Goal: Task Accomplishment & Management: Complete application form

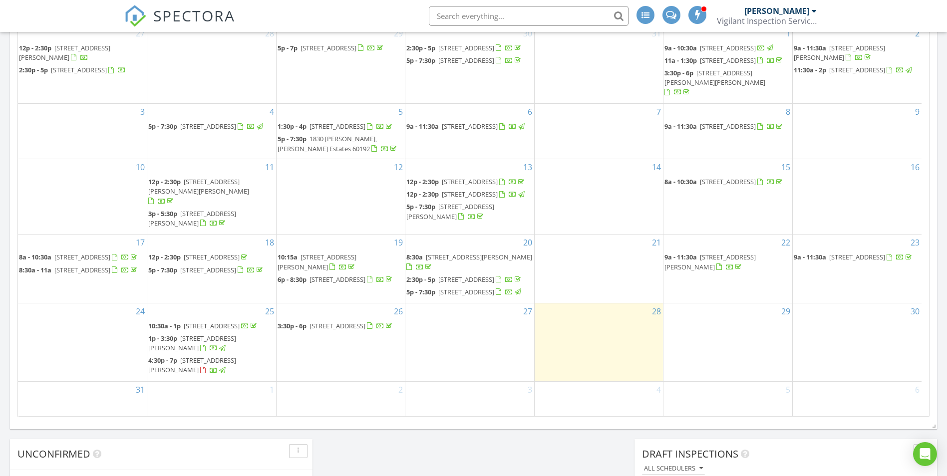
scroll to position [41, 0]
click at [367, 328] on div at bounding box center [380, 326] width 27 height 9
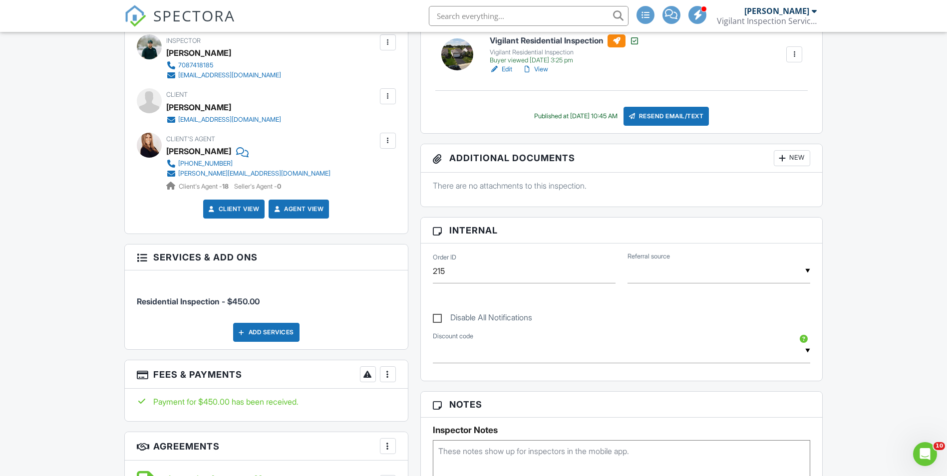
click at [502, 68] on link "Edit" at bounding box center [501, 69] width 22 height 10
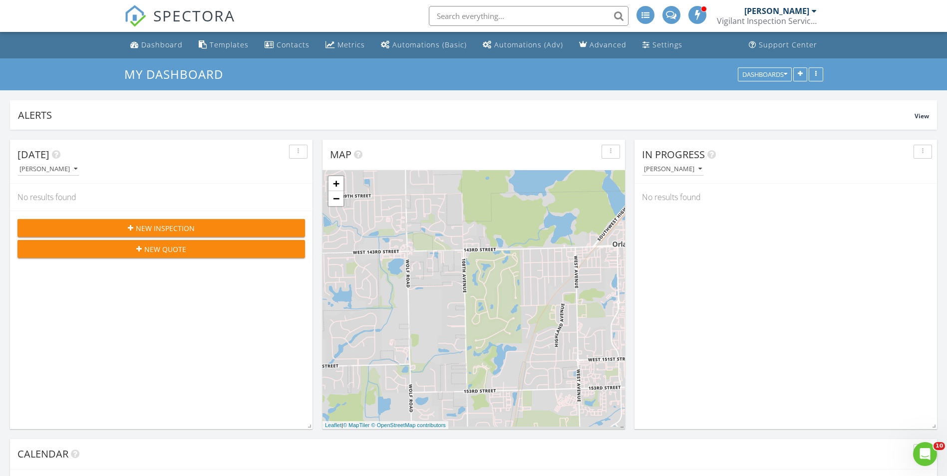
click at [201, 224] on div "New Inspection" at bounding box center [160, 228] width 271 height 10
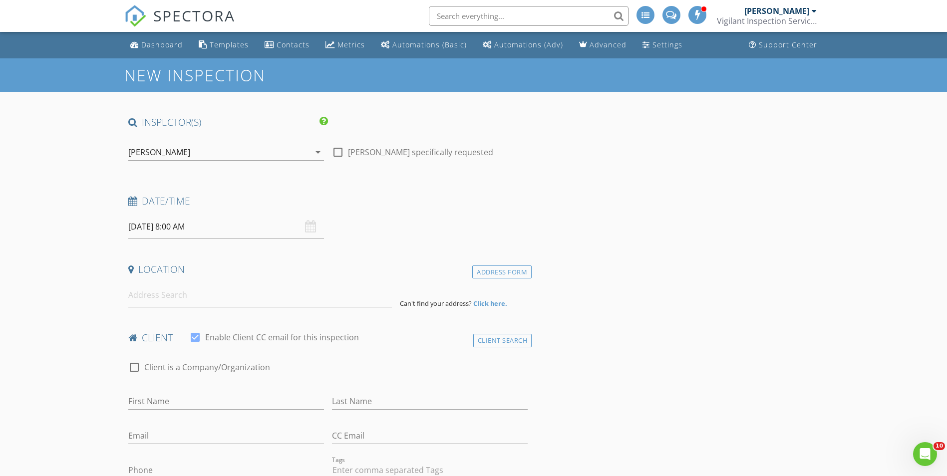
scroll to position [50, 0]
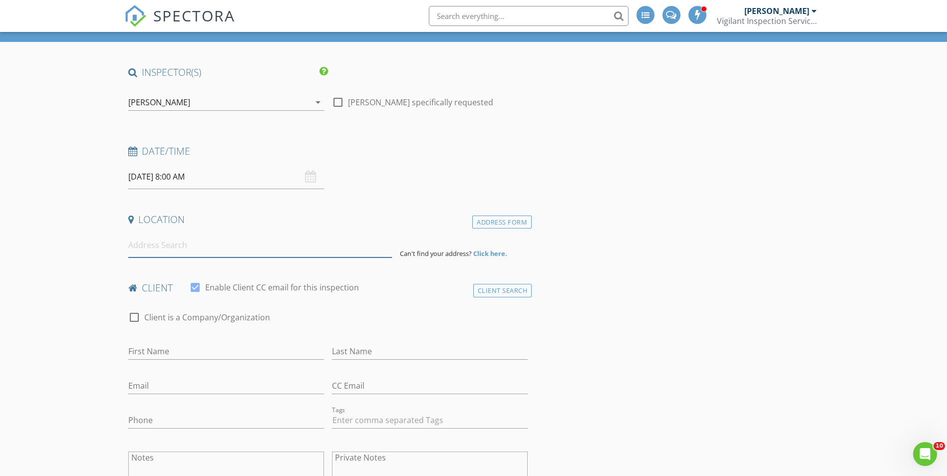
click at [184, 247] on input at bounding box center [260, 245] width 264 height 24
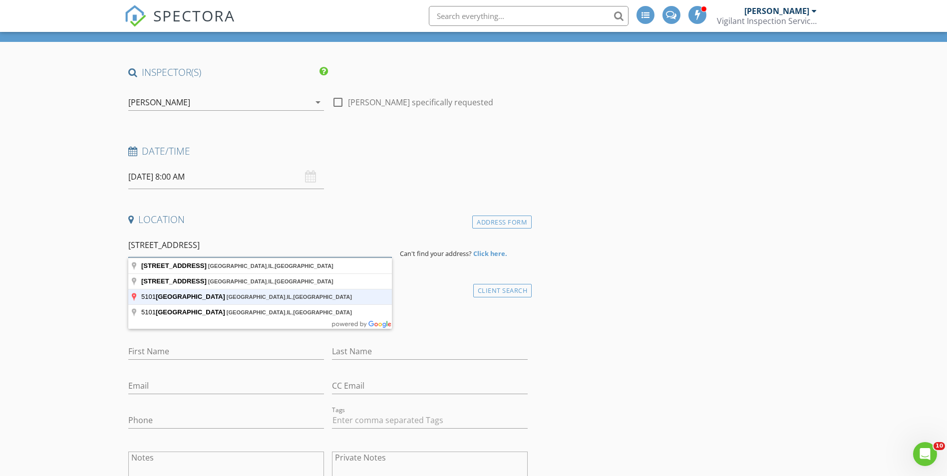
type input "5101 West 32nd Place, Chicago, IL, USA"
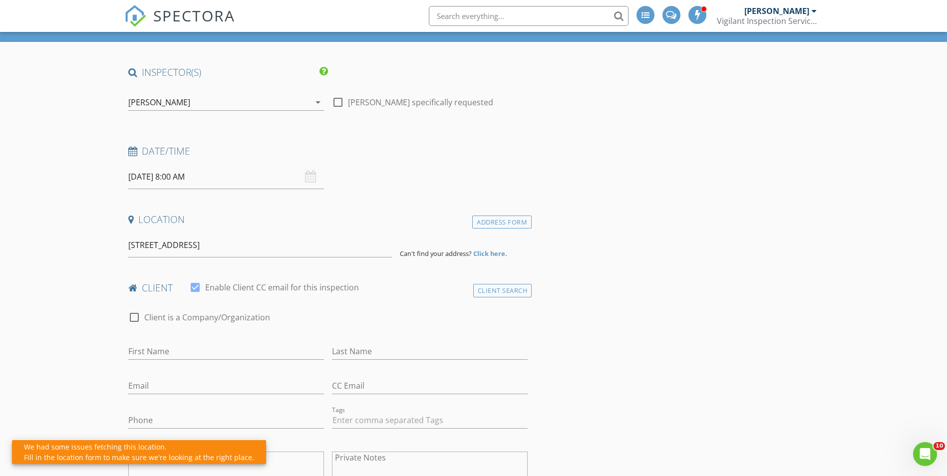
drag, startPoint x: 296, startPoint y: 258, endPoint x: 289, endPoint y: 253, distance: 8.9
drag, startPoint x: 289, startPoint y: 253, endPoint x: 15, endPoint y: 223, distance: 275.1
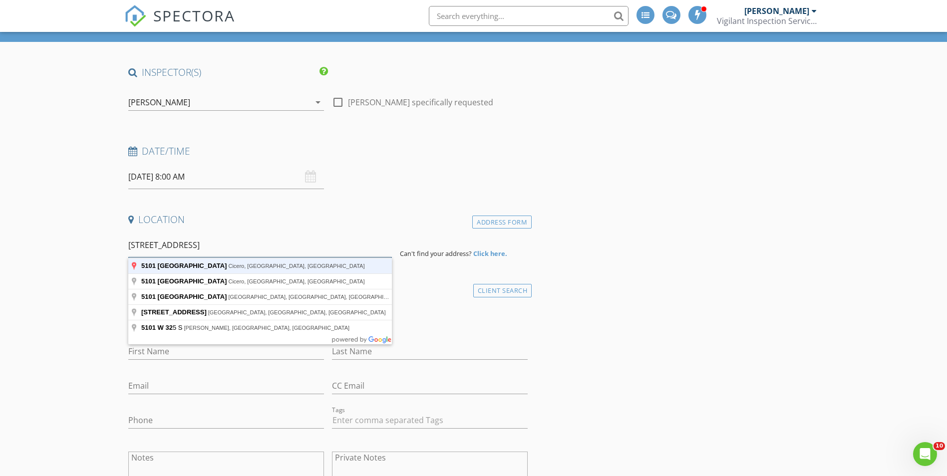
type input "5101 West 32nd Street, Cicero, IL, USA"
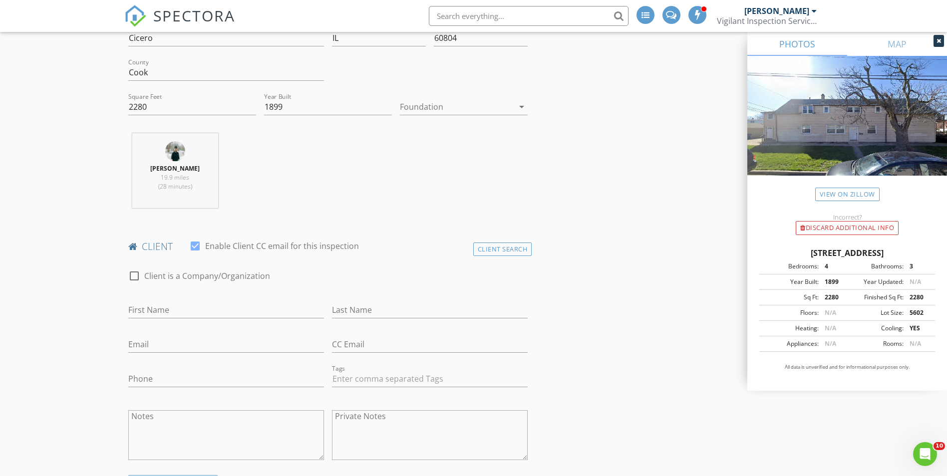
scroll to position [299, 0]
click at [160, 305] on input "First Name" at bounding box center [226, 306] width 196 height 16
type input "kurt"
type input "Samra"
click at [428, 99] on div at bounding box center [457, 103] width 114 height 16
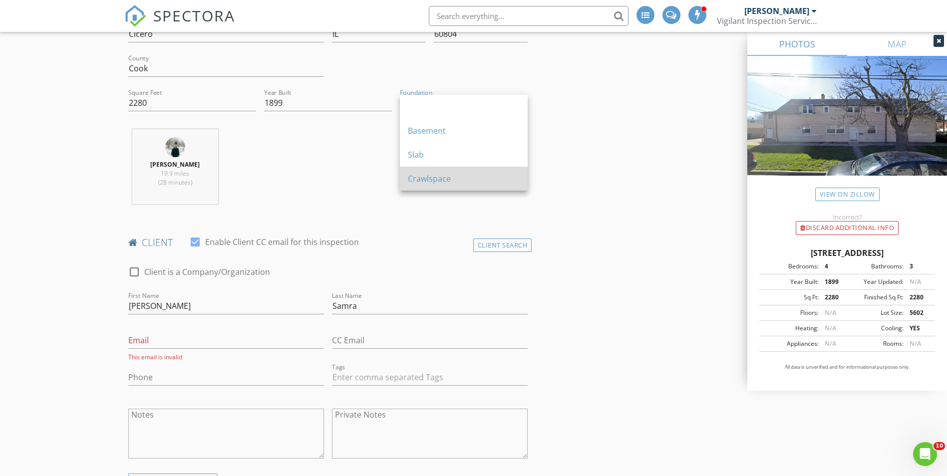
click at [442, 179] on div "Crawlspace" at bounding box center [464, 179] width 112 height 12
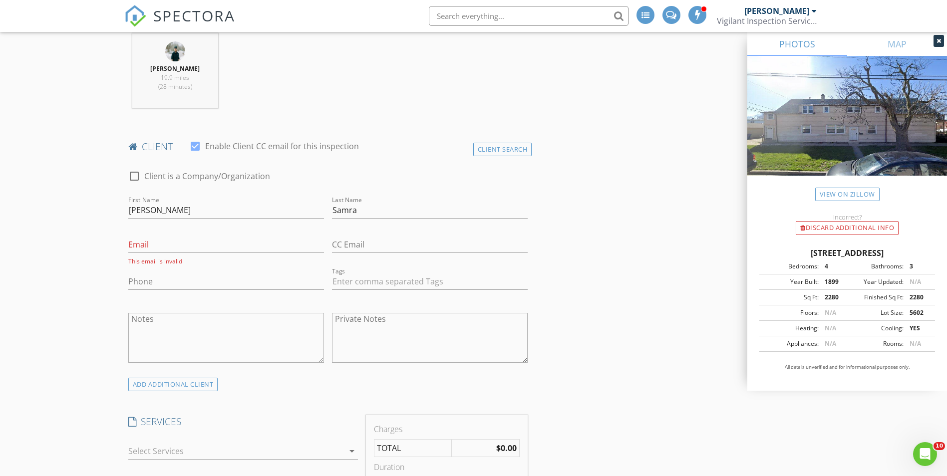
scroll to position [399, 0]
click at [180, 238] on input "Email" at bounding box center [226, 241] width 196 height 16
click at [190, 247] on input "Email" at bounding box center [226, 241] width 196 height 16
click at [131, 207] on input "kurt" at bounding box center [226, 206] width 196 height 16
type input "[PERSON_NAME]"
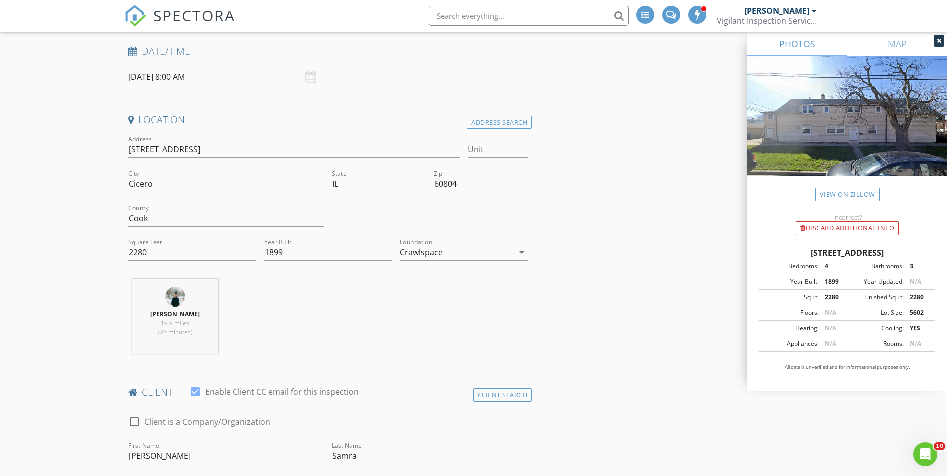
scroll to position [0, 0]
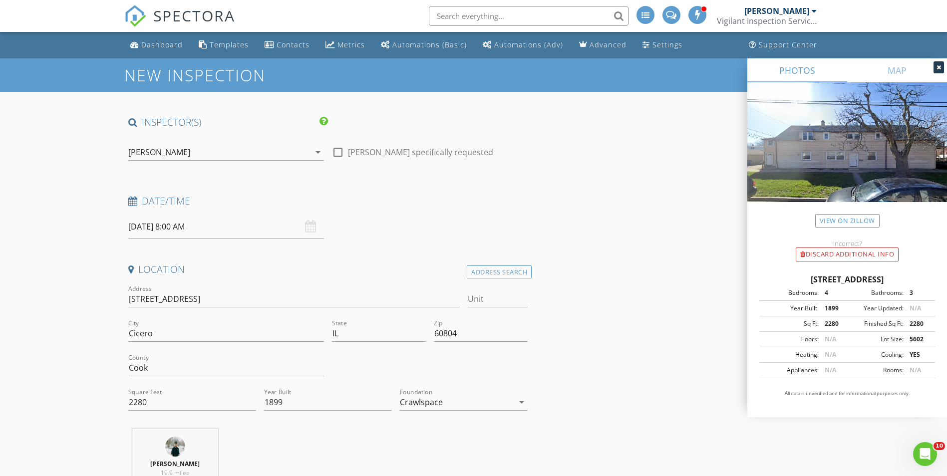
type input "[EMAIL_ADDRESS][DOMAIN_NAME]"
click at [310, 225] on div "08/29/2025 8:00 AM" at bounding box center [226, 227] width 196 height 24
click at [311, 231] on div "08/29/2025 8:00 AM" at bounding box center [226, 227] width 196 height 24
click at [177, 233] on input "08/29/2025 8:00 AM" at bounding box center [226, 227] width 196 height 24
type input "08/26/2025 8:00 AM"
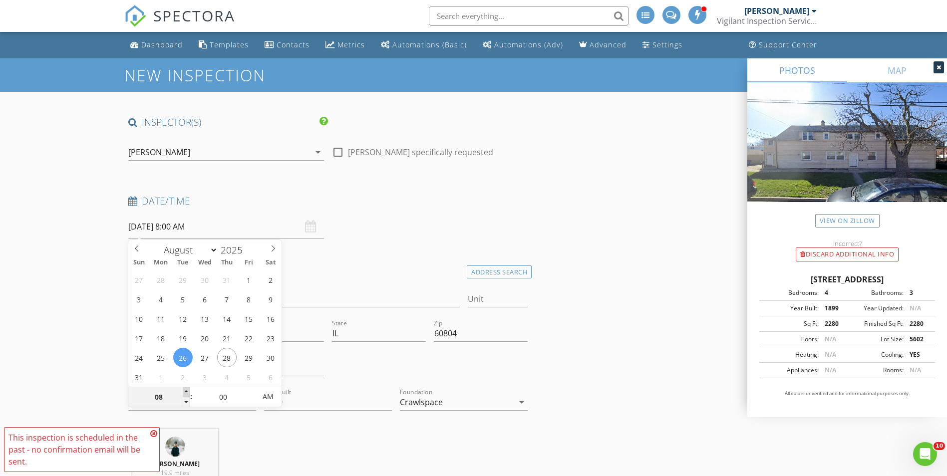
type input "09"
type input "08/26/2025 9:00 AM"
click at [185, 392] on span at bounding box center [186, 392] width 7 height 10
type input "10"
type input "08/26/2025 10:00 AM"
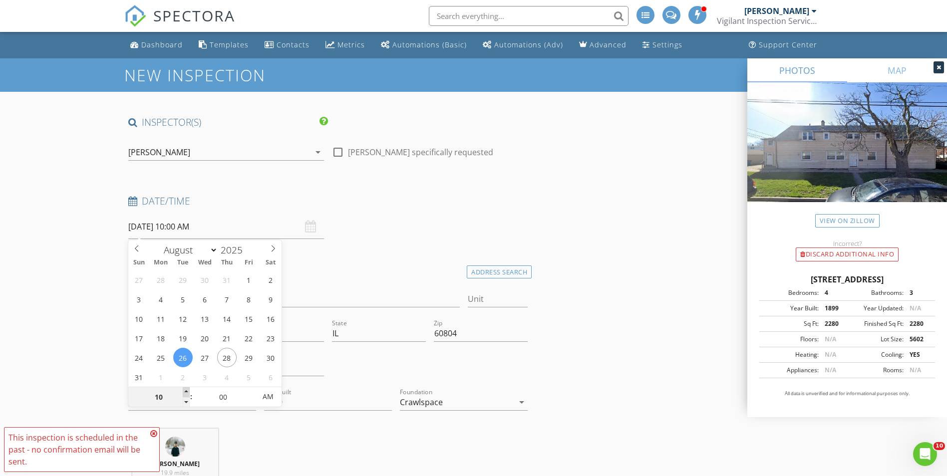
click at [185, 392] on span at bounding box center [186, 392] width 7 height 10
type input "11"
type input "08/26/2025 11:00 AM"
click at [185, 392] on span at bounding box center [186, 392] width 7 height 10
type input "12"
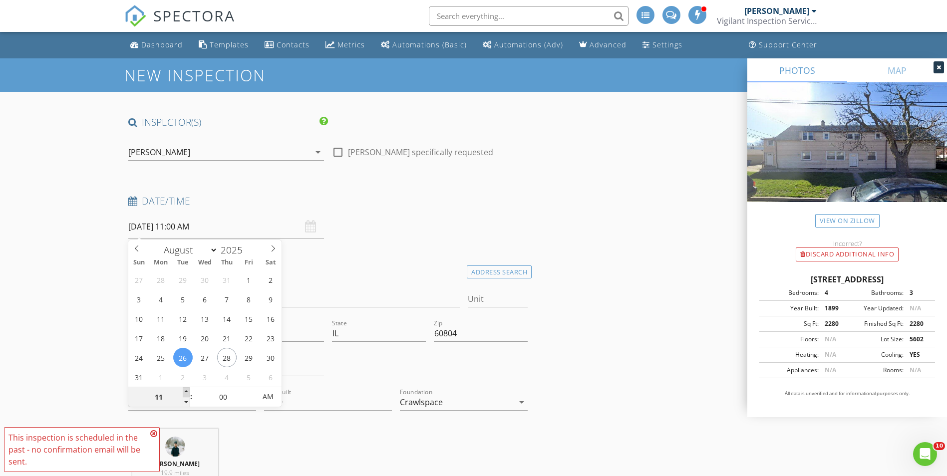
type input "08/26/2025 12:00 PM"
click at [185, 392] on span at bounding box center [186, 392] width 7 height 10
click at [337, 438] on div "Richard Lee 19.9 miles (28 minutes)" at bounding box center [328, 470] width 408 height 83
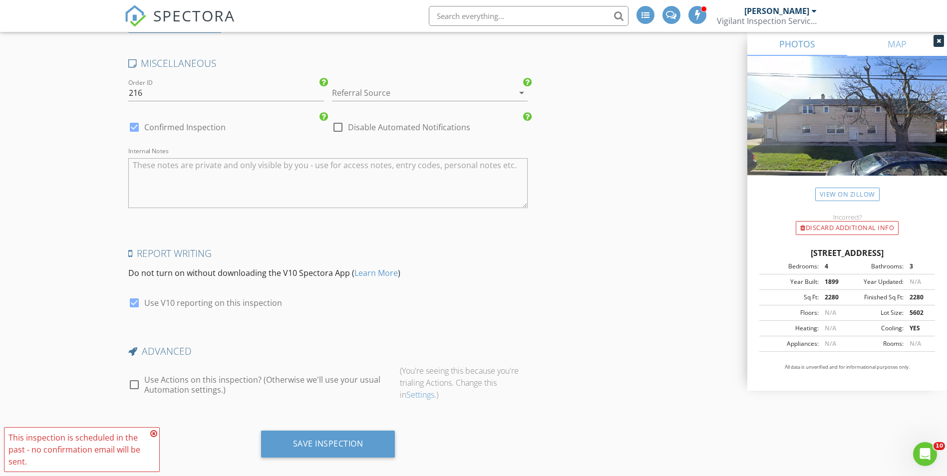
scroll to position [1431, 0]
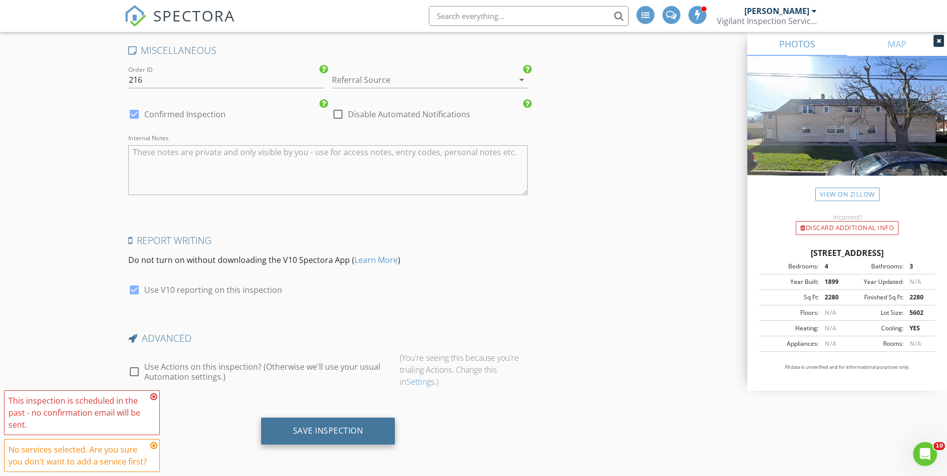
click at [322, 436] on div "Save Inspection" at bounding box center [328, 431] width 134 height 27
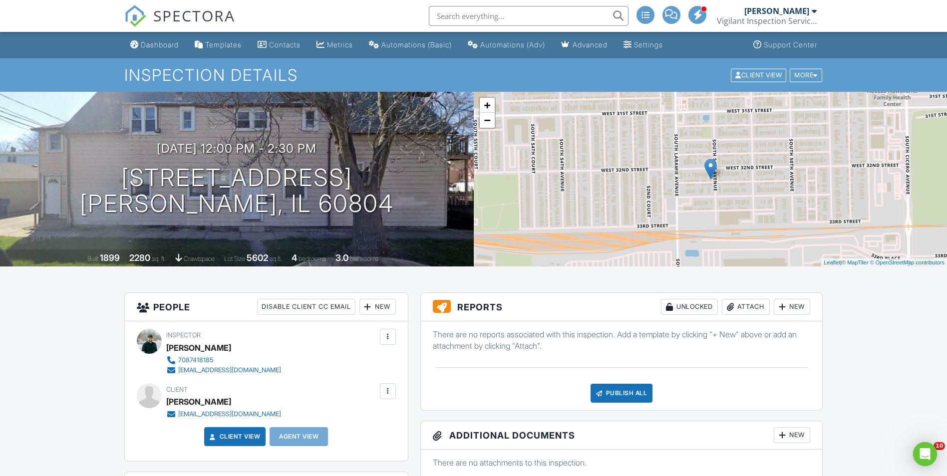
click at [797, 305] on div "New" at bounding box center [792, 307] width 36 height 16
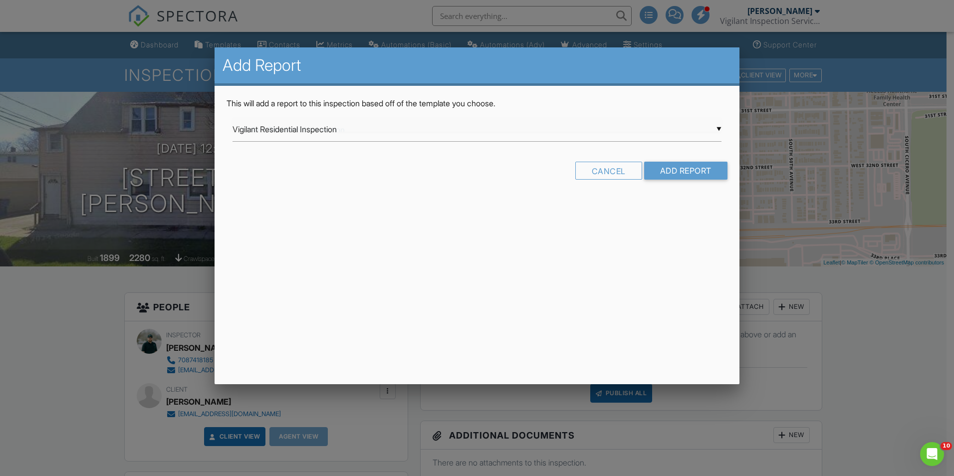
click at [285, 132] on div "▼ Vigilant Residential Inspection Vigilant Residential Inspection Radon Inspect…" at bounding box center [477, 129] width 489 height 24
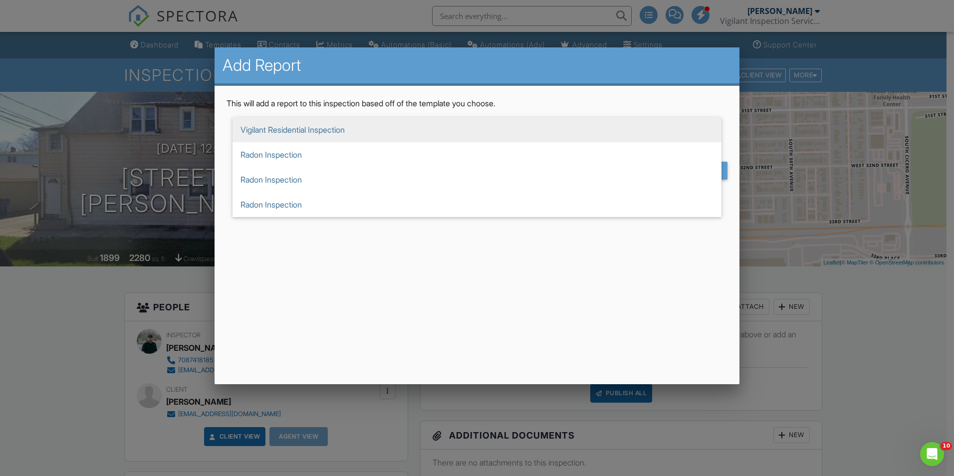
click at [363, 123] on span "Vigilant Residential Inspection" at bounding box center [477, 129] width 489 height 25
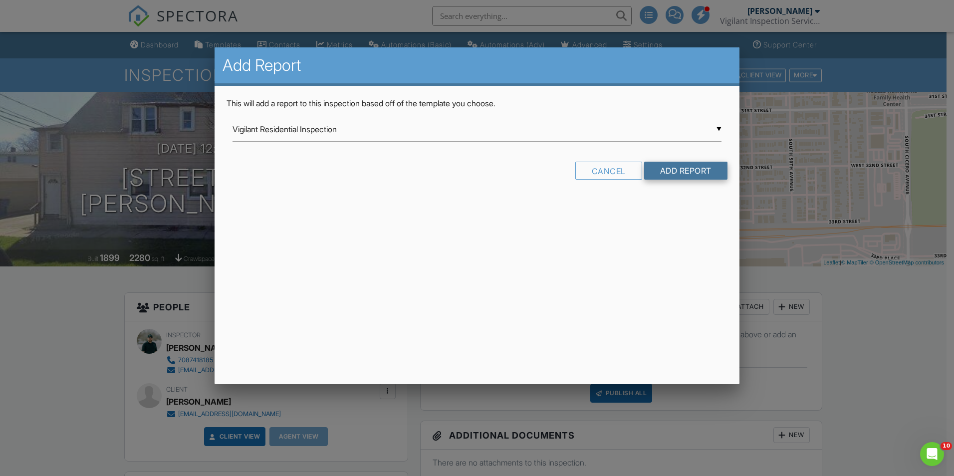
click at [694, 168] on input "Add Report" at bounding box center [685, 171] width 83 height 18
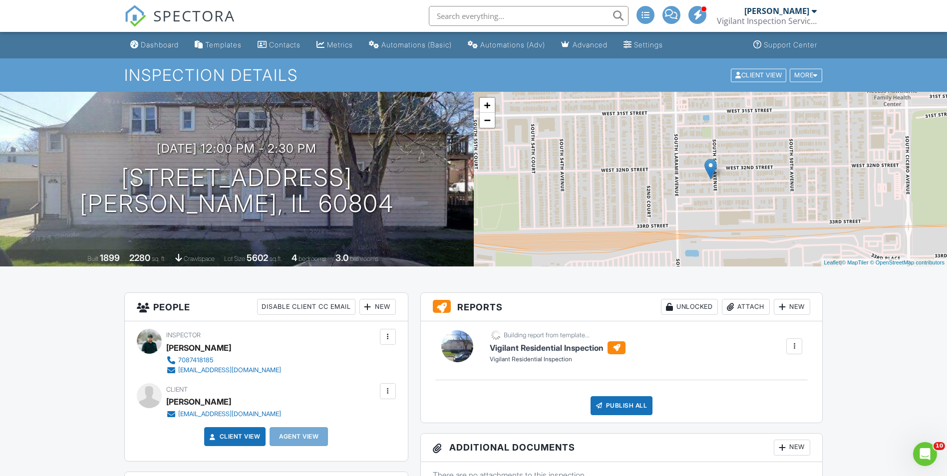
click at [386, 390] on div at bounding box center [388, 391] width 10 height 10
click at [323, 420] on li "Edit" at bounding box center [333, 421] width 111 height 25
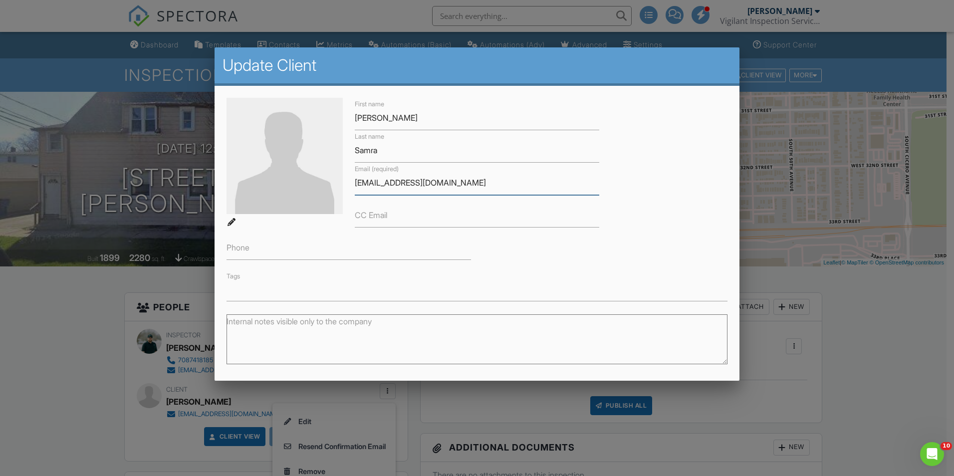
drag, startPoint x: 371, startPoint y: 182, endPoint x: 403, endPoint y: 181, distance: 32.0
click at [371, 182] on input "[EMAIL_ADDRESS][DOMAIN_NAME]" at bounding box center [477, 183] width 245 height 24
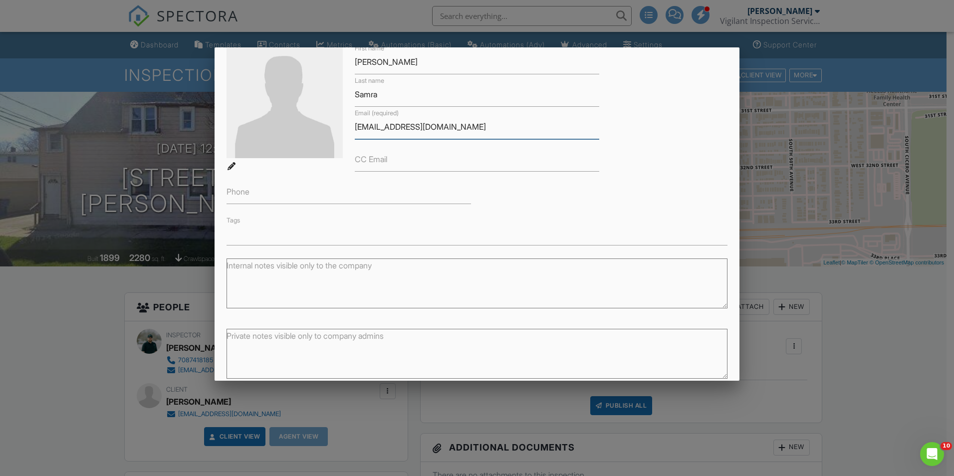
scroll to position [99, 0]
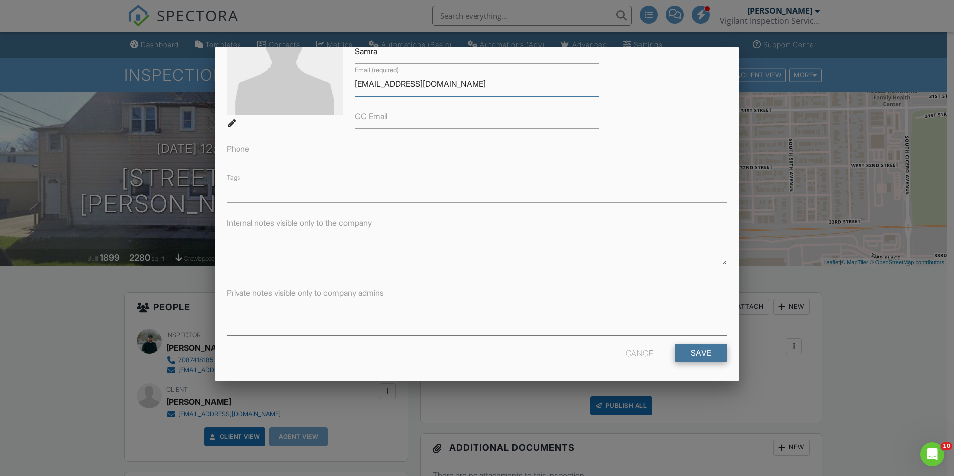
type input "soldbykurt65@gmail.com"
click at [700, 351] on input "Save" at bounding box center [701, 353] width 53 height 18
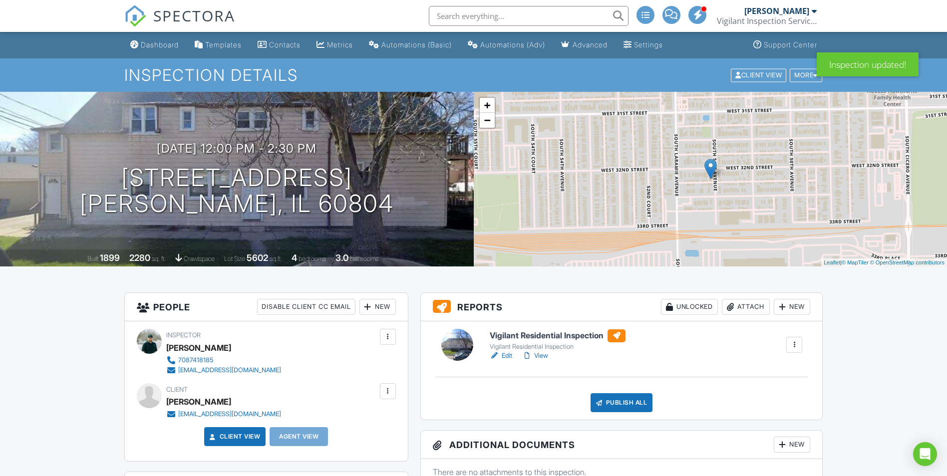
click at [389, 389] on div at bounding box center [388, 391] width 10 height 10
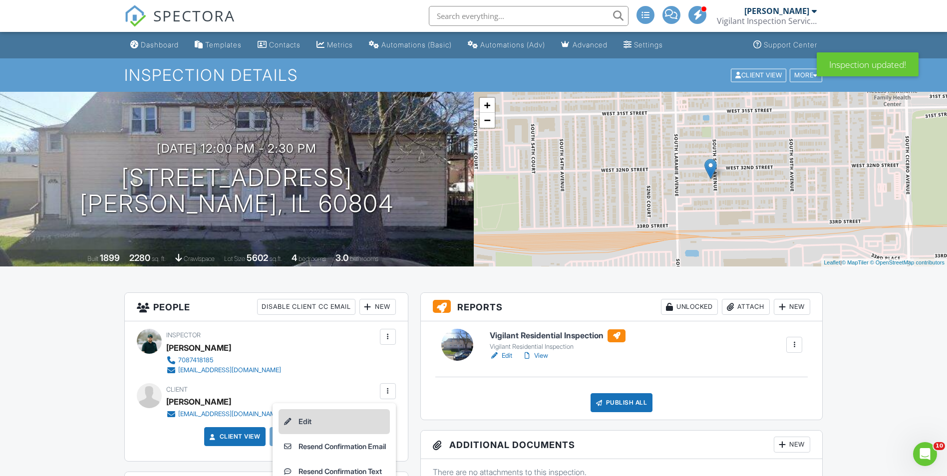
click at [323, 418] on li "Edit" at bounding box center [333, 421] width 111 height 25
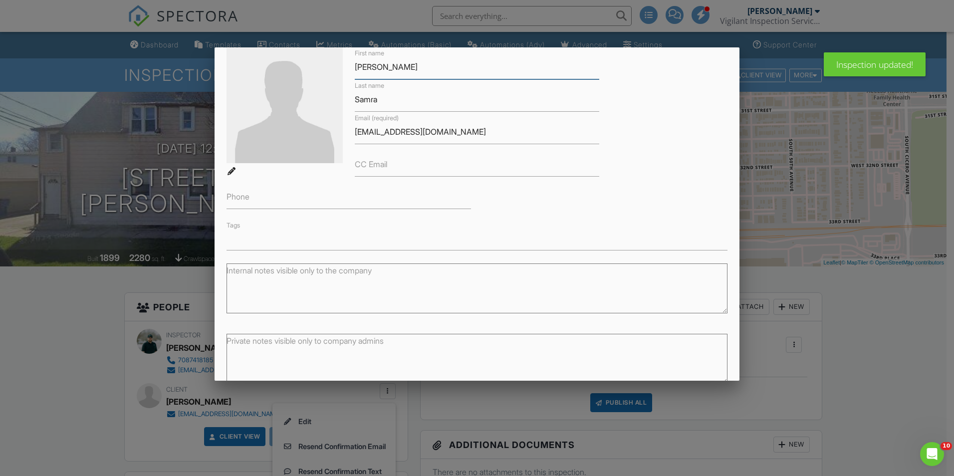
scroll to position [99, 0]
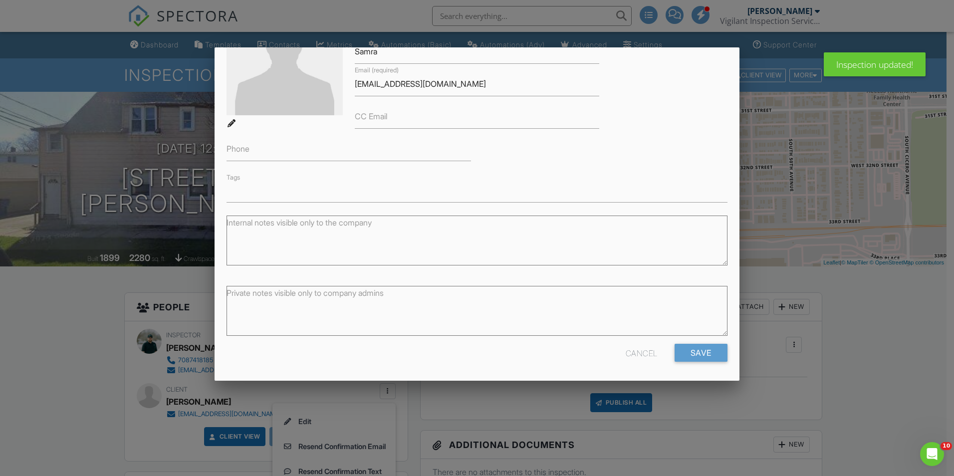
click at [276, 136] on div "Phone" at bounding box center [349, 145] width 257 height 32
click at [281, 149] on input "Phone" at bounding box center [349, 149] width 245 height 24
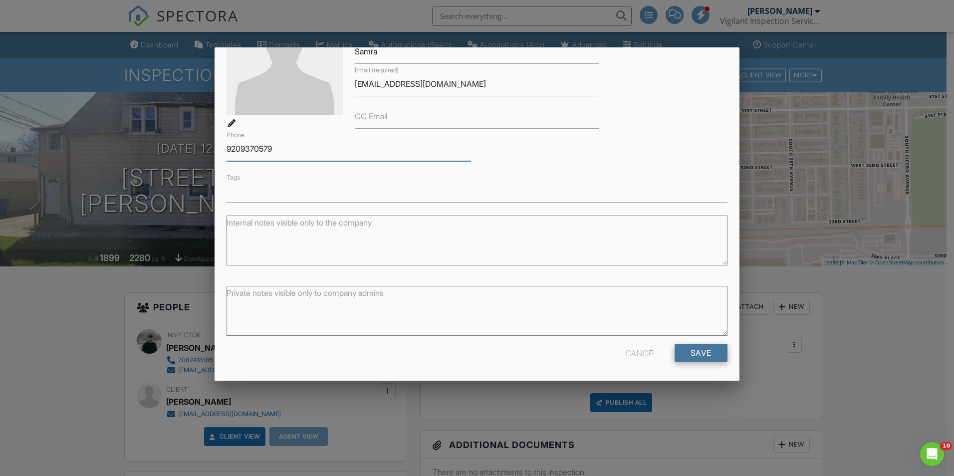
type input "9209370579"
click at [708, 351] on input "Save" at bounding box center [701, 353] width 53 height 18
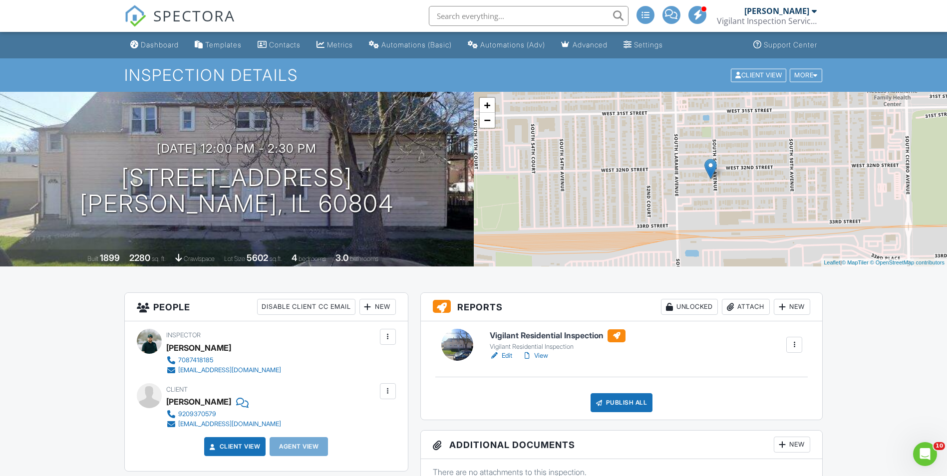
click at [505, 361] on link "Edit" at bounding box center [501, 356] width 22 height 10
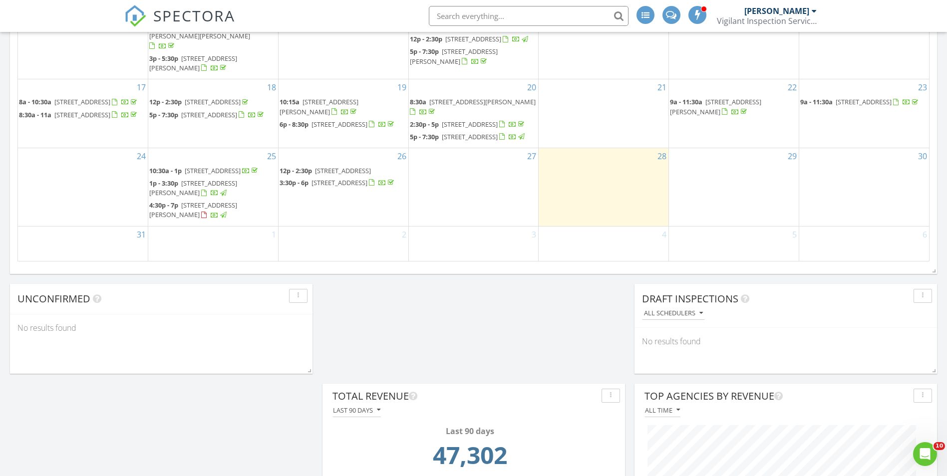
scroll to position [553, 0]
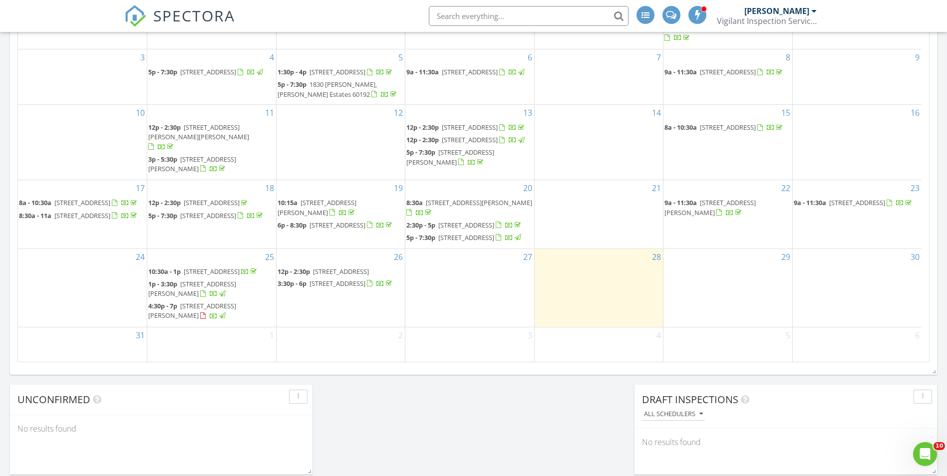
click at [369, 276] on span "[STREET_ADDRESS]" at bounding box center [341, 271] width 56 height 9
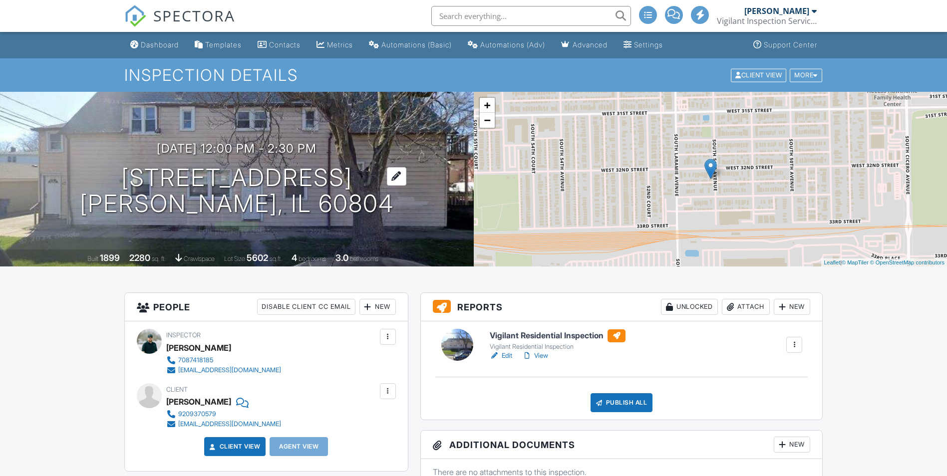
click at [387, 176] on div at bounding box center [396, 176] width 19 height 18
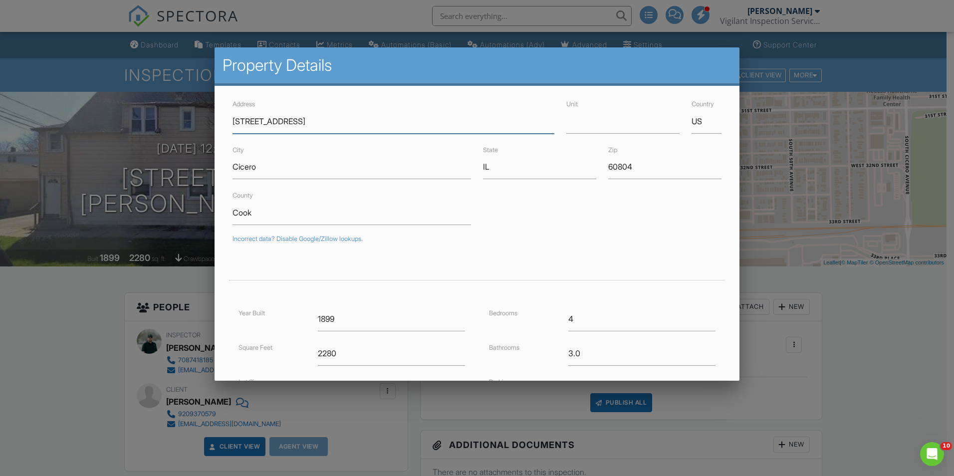
click at [315, 119] on input "[STREET_ADDRESS]" at bounding box center [394, 121] width 322 height 24
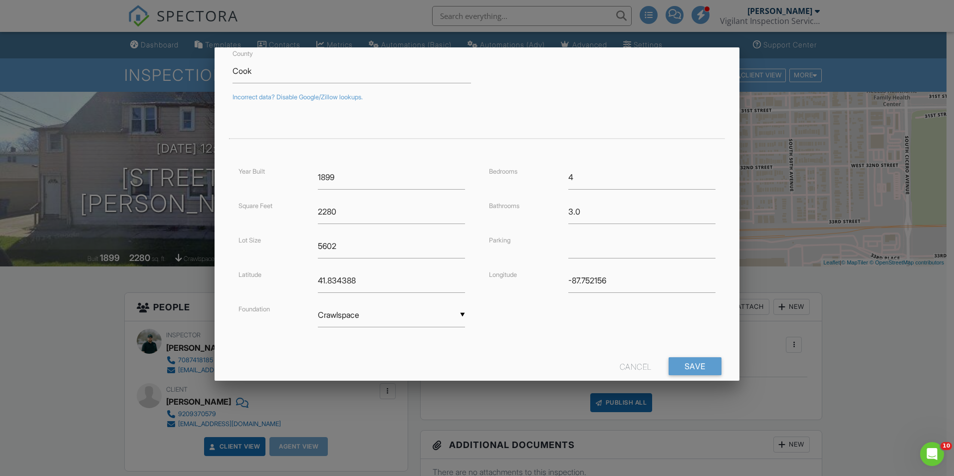
scroll to position [150, 0]
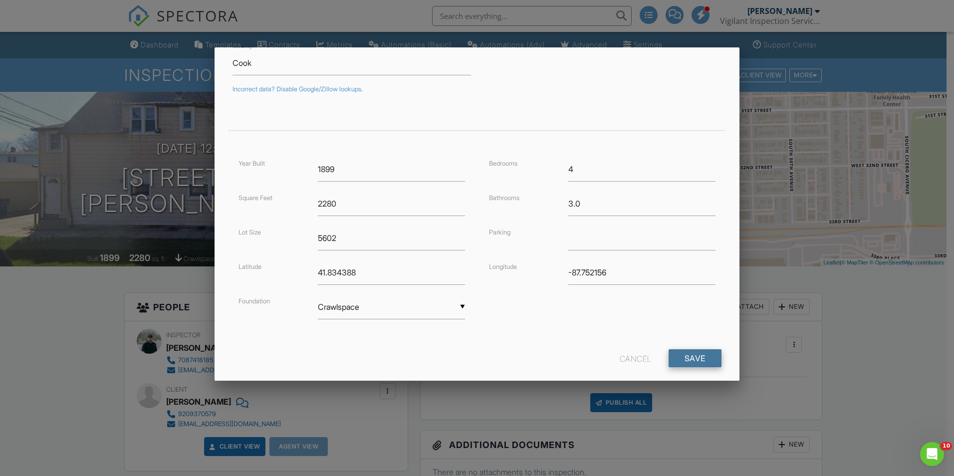
type input "[STREET_ADDRESS]"
click at [689, 361] on input "Save" at bounding box center [695, 358] width 53 height 18
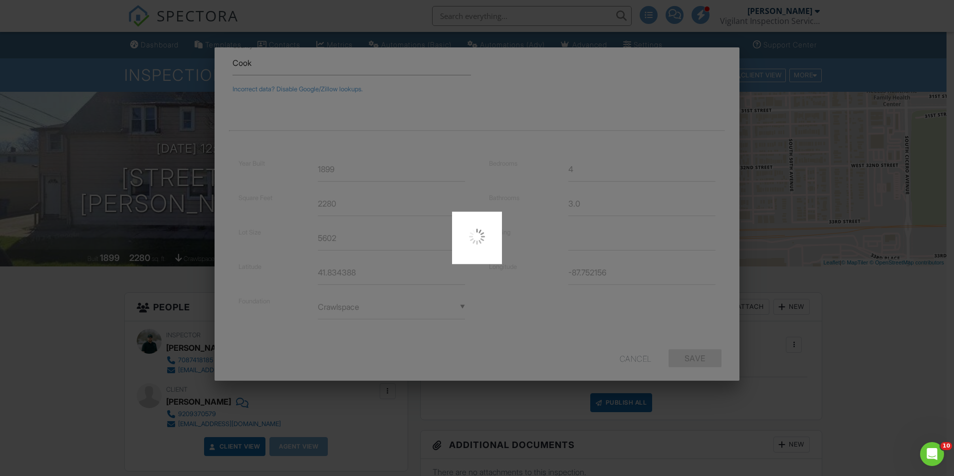
type input "41.8336364"
type input "-87.7521332"
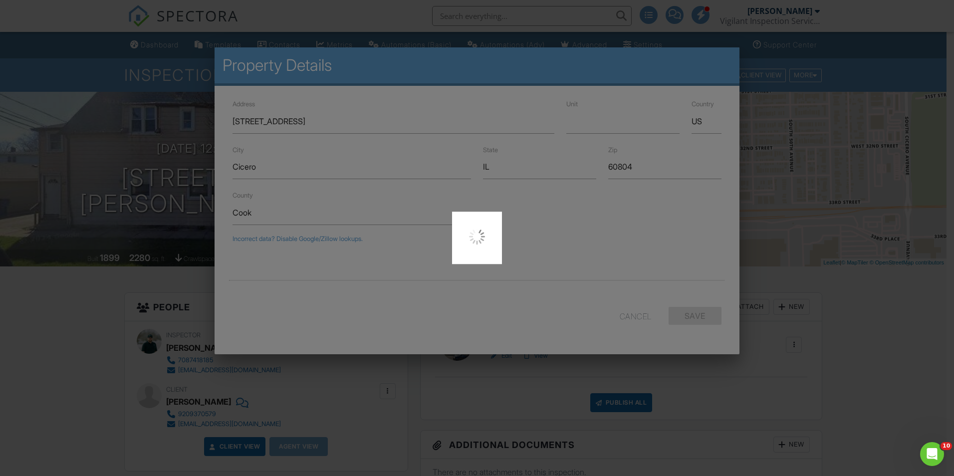
scroll to position [0, 0]
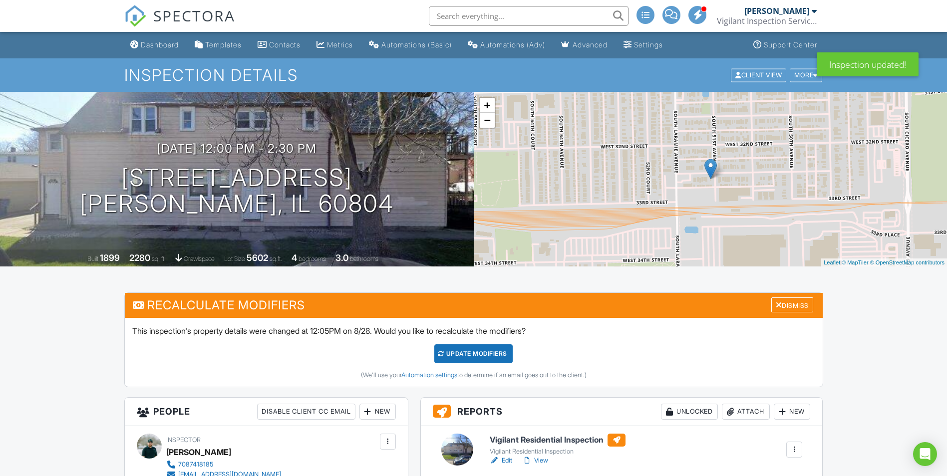
click at [381, 189] on div "08/26/2025 12:00 pm - 2:30 pm 5101 W 32nd pl Cicero, IL 60804" at bounding box center [237, 179] width 474 height 75
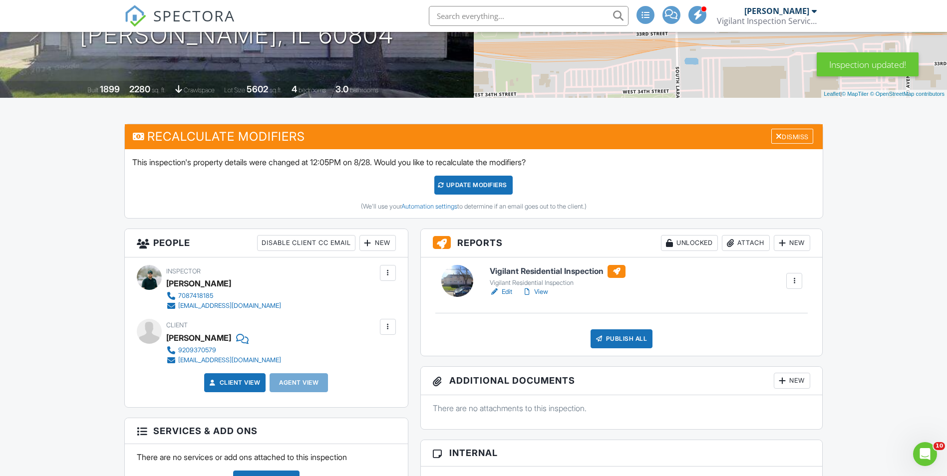
scroll to position [200, 0]
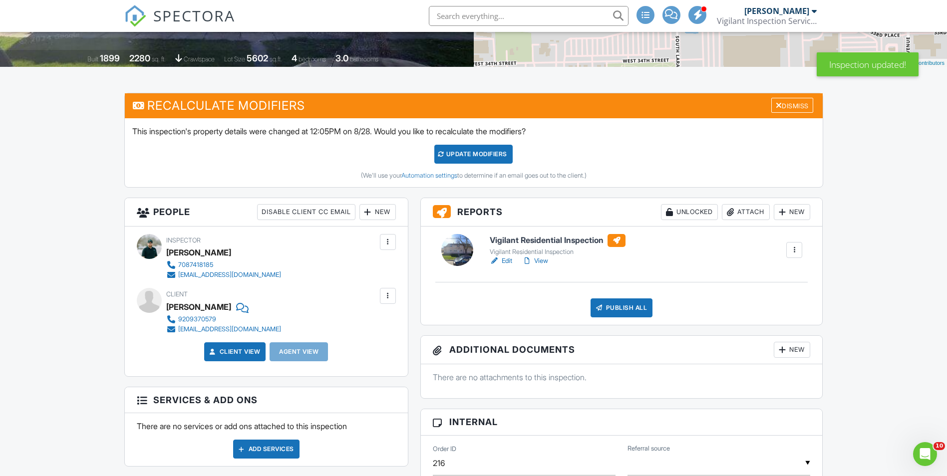
click at [512, 263] on link "Edit" at bounding box center [501, 261] width 22 height 10
